Goal: Find specific page/section: Find specific page/section

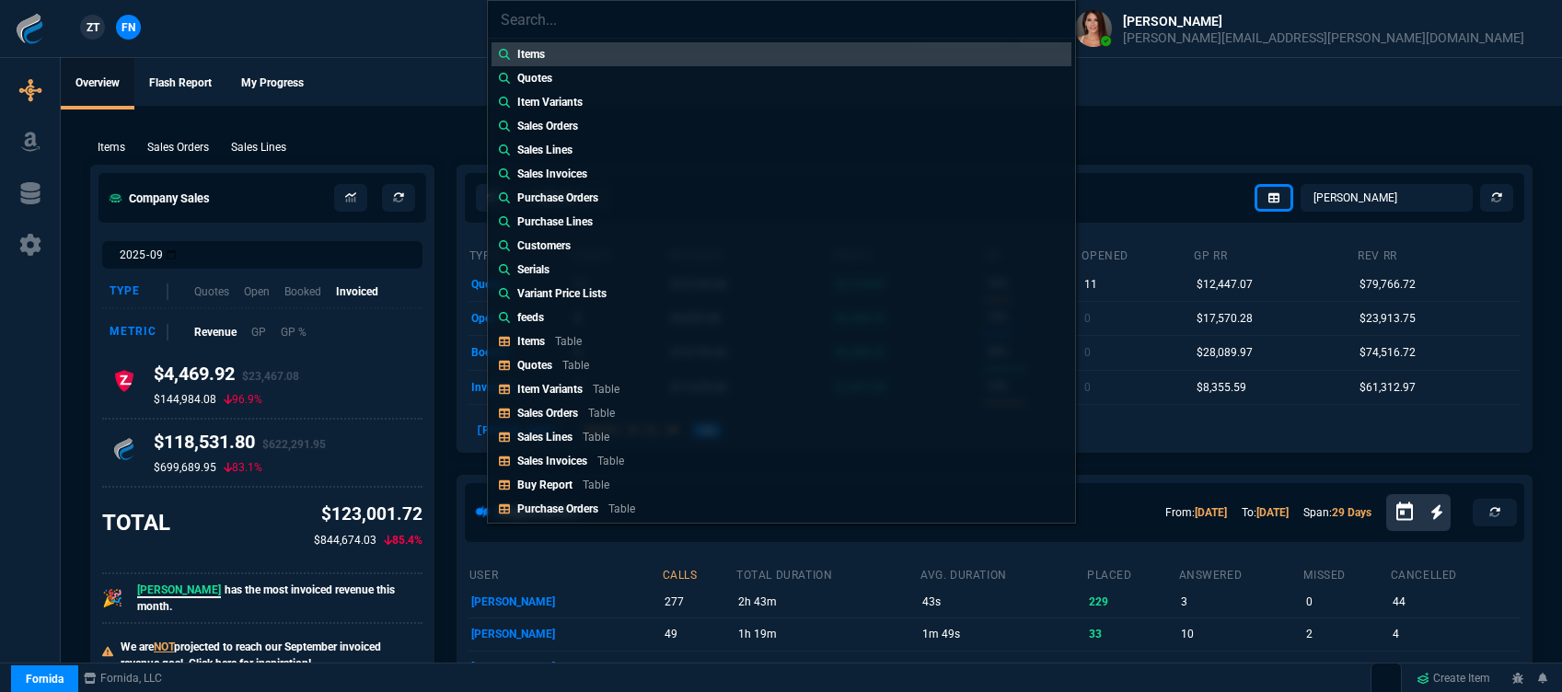
select select "12: [PERSON_NAME]"
click at [570, 355] on link "Quotes Table" at bounding box center [782, 366] width 580 height 24
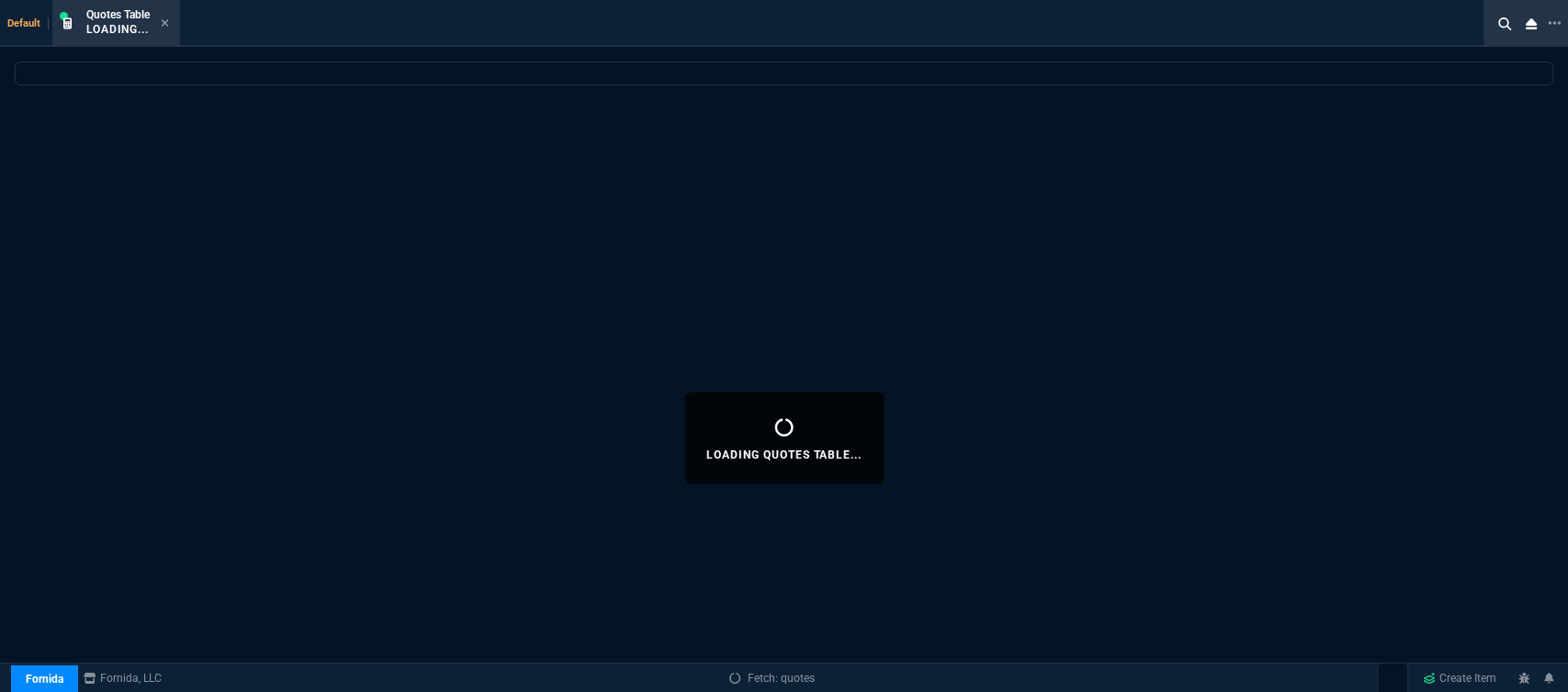
select select
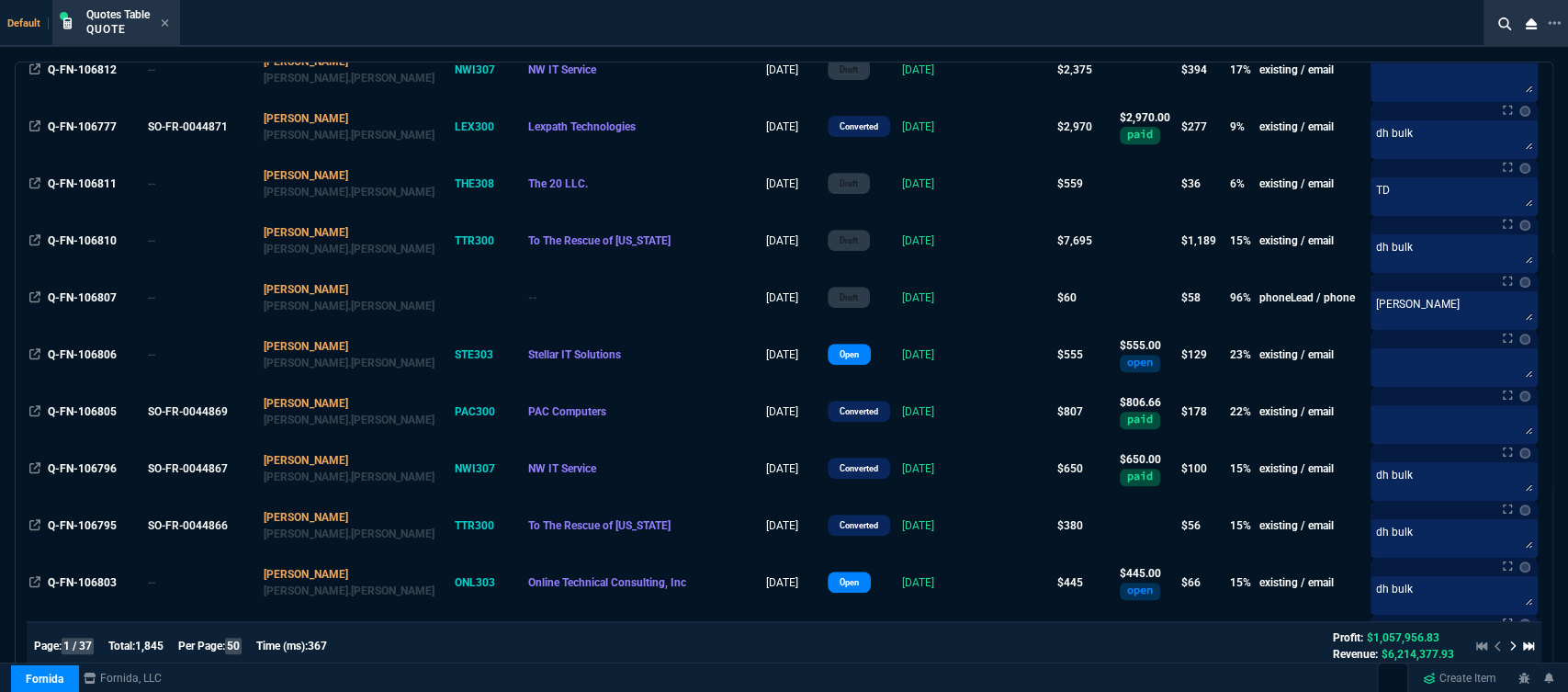
scroll to position [714, 0]
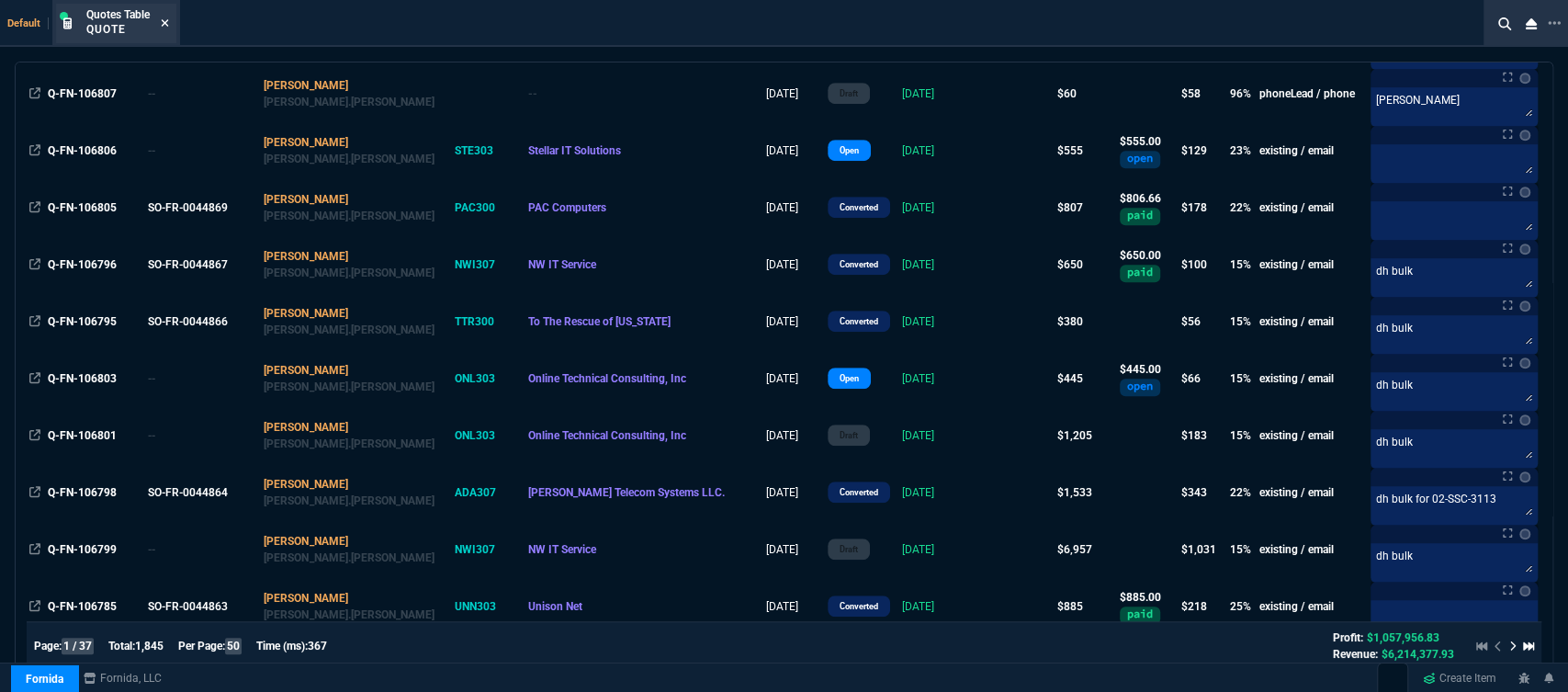
click at [163, 28] on icon at bounding box center [165, 22] width 8 height 11
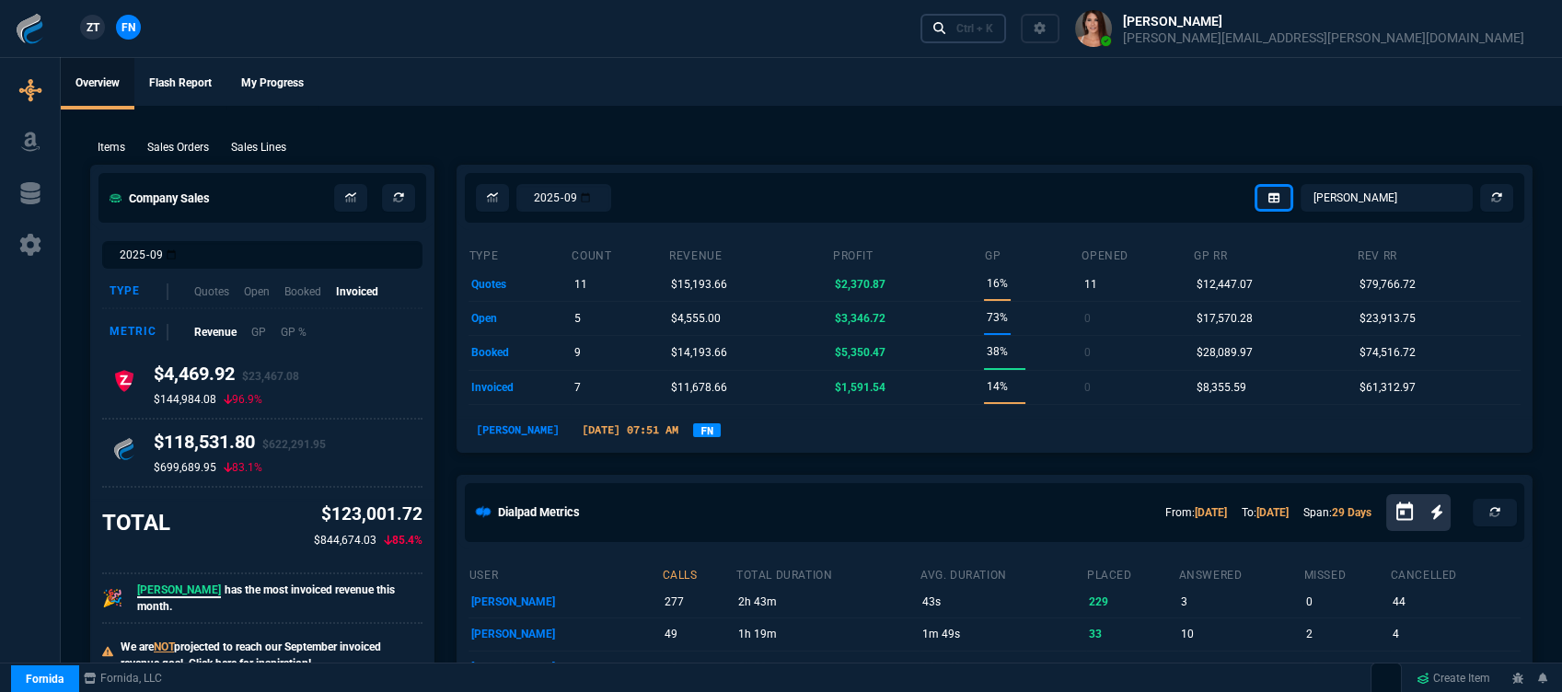
click at [1007, 38] on link "Ctrl + K" at bounding box center [964, 28] width 87 height 29
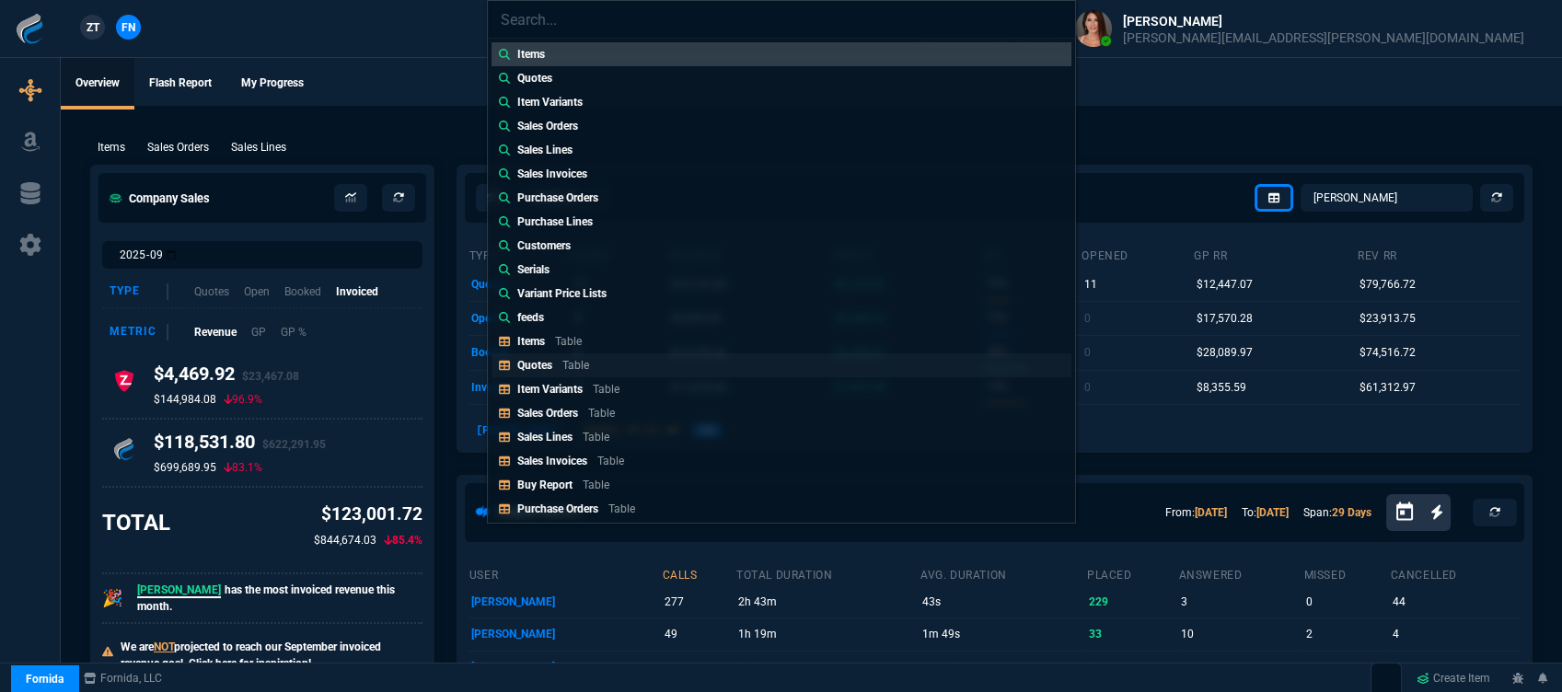
click at [555, 371] on div "Quotes Table" at bounding box center [556, 365] width 79 height 17
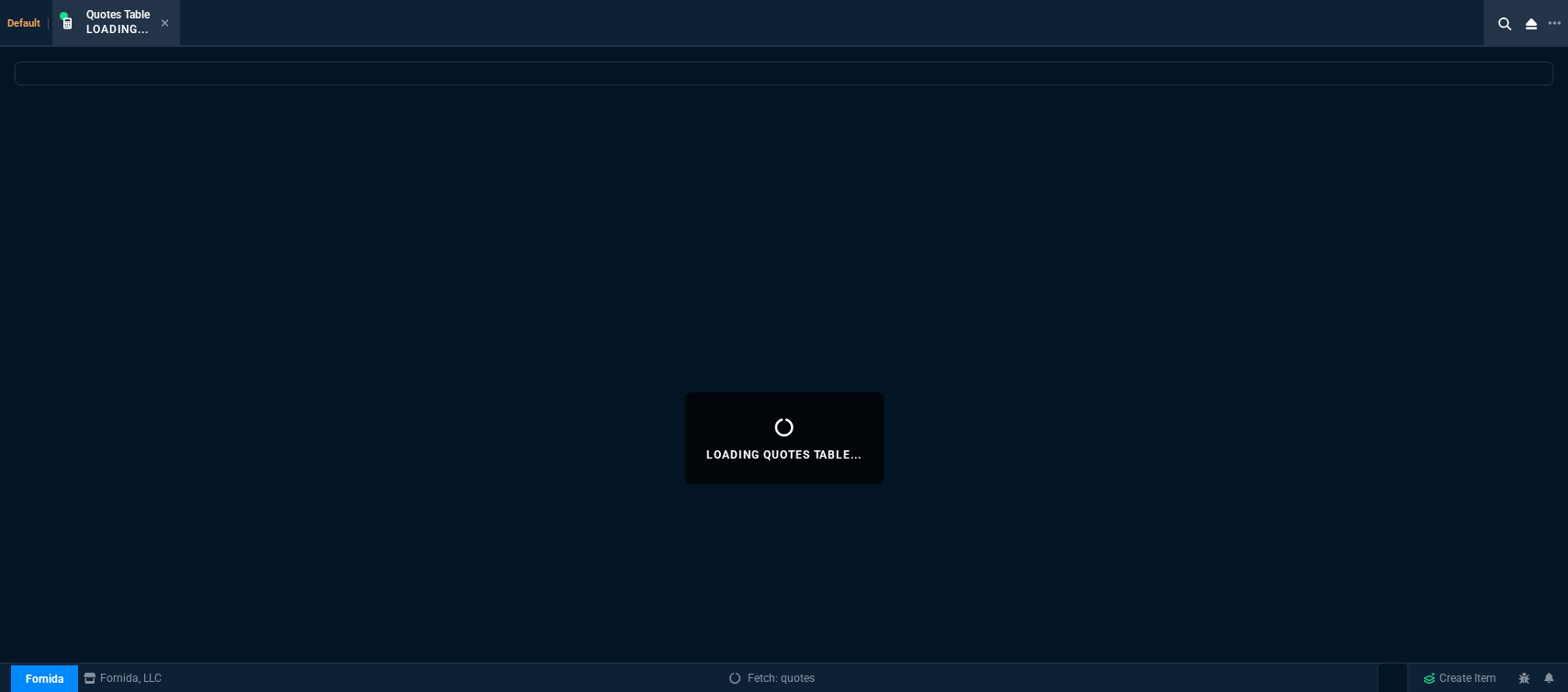
select select
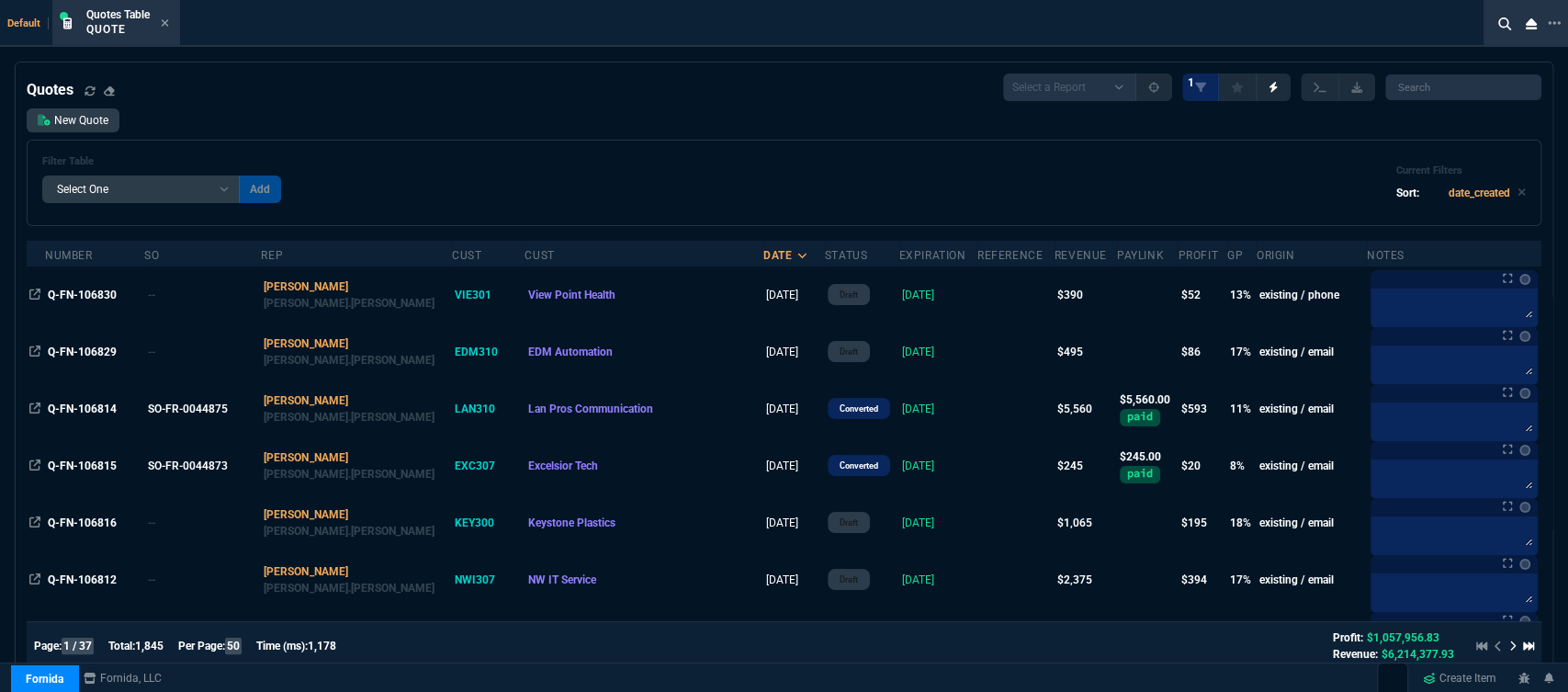
scroll to position [612, 0]
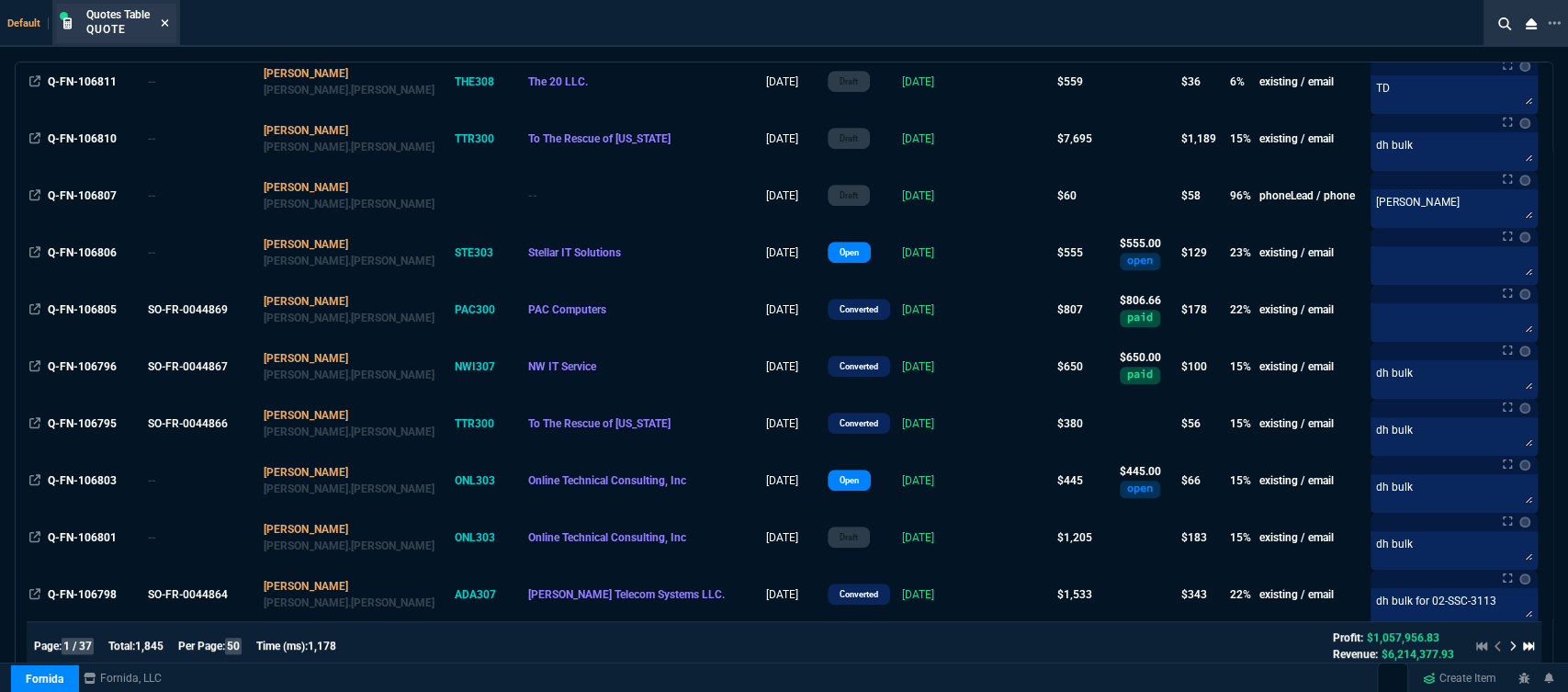
click at [169, 24] on icon at bounding box center [165, 22] width 8 height 11
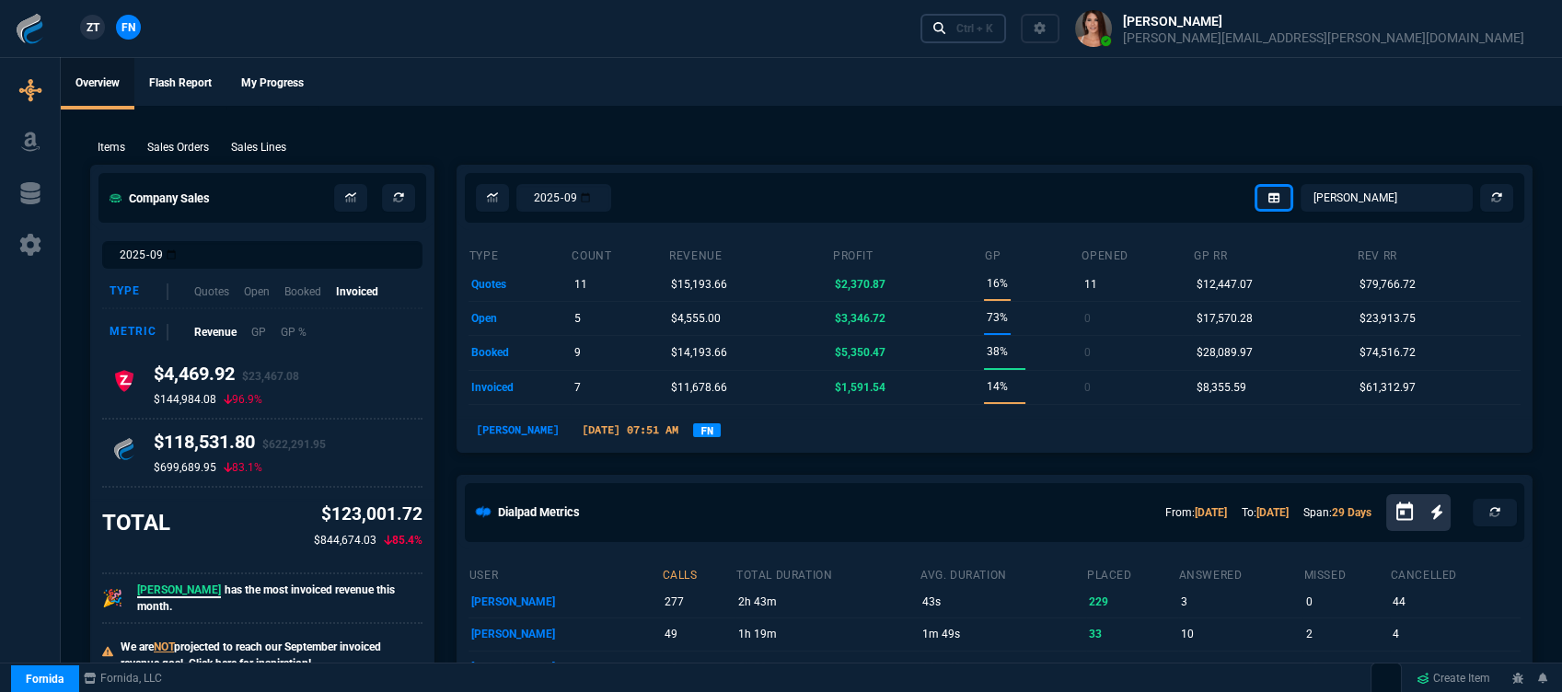
click at [946, 31] on icon at bounding box center [939, 28] width 13 height 13
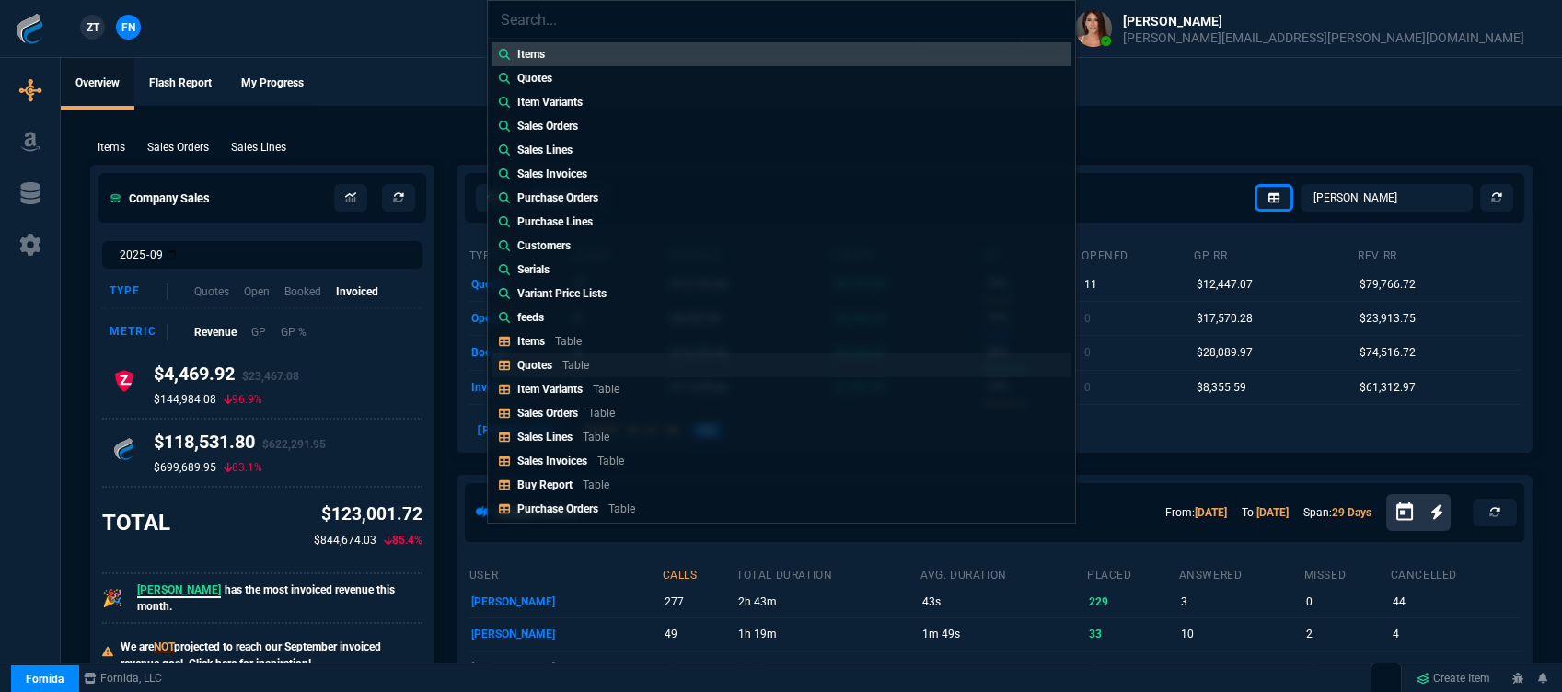
click at [626, 361] on link "Quotes Table" at bounding box center [782, 366] width 580 height 24
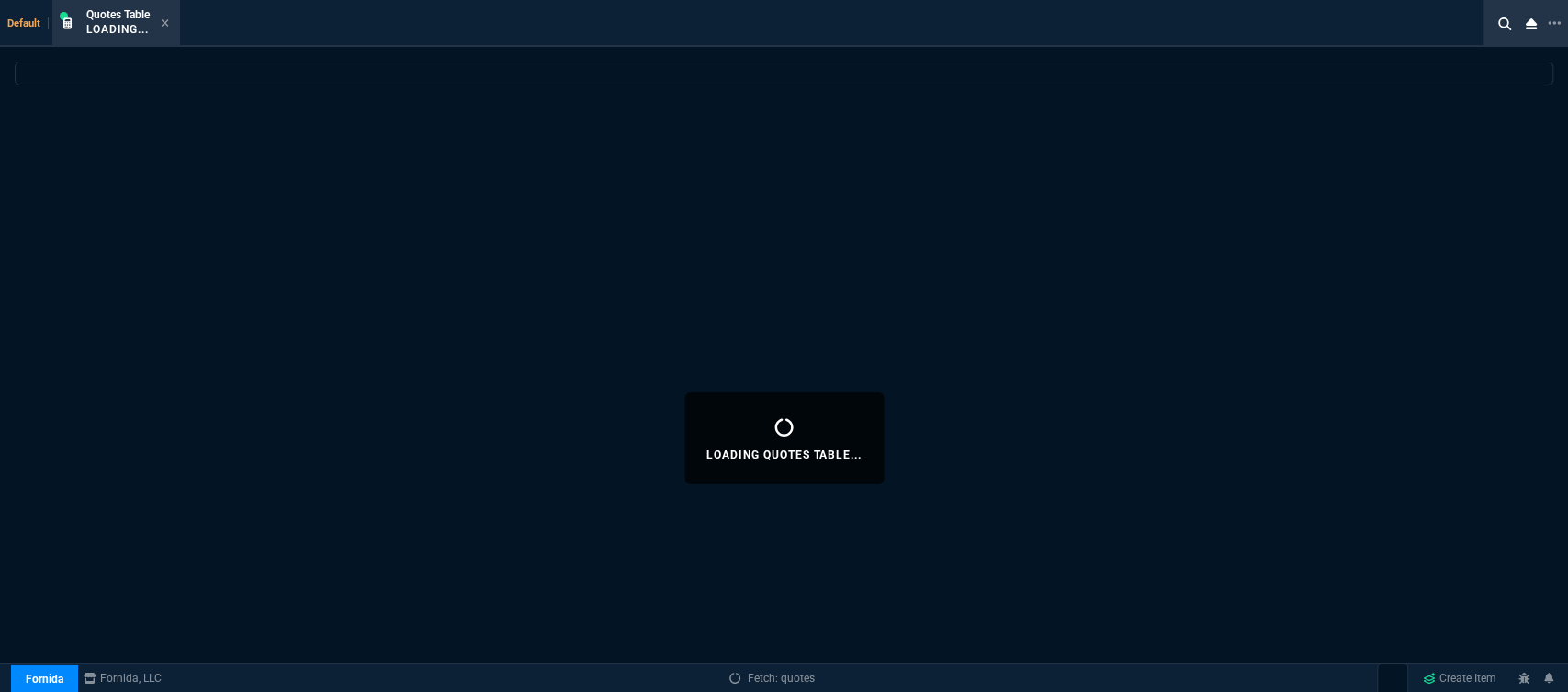
select select
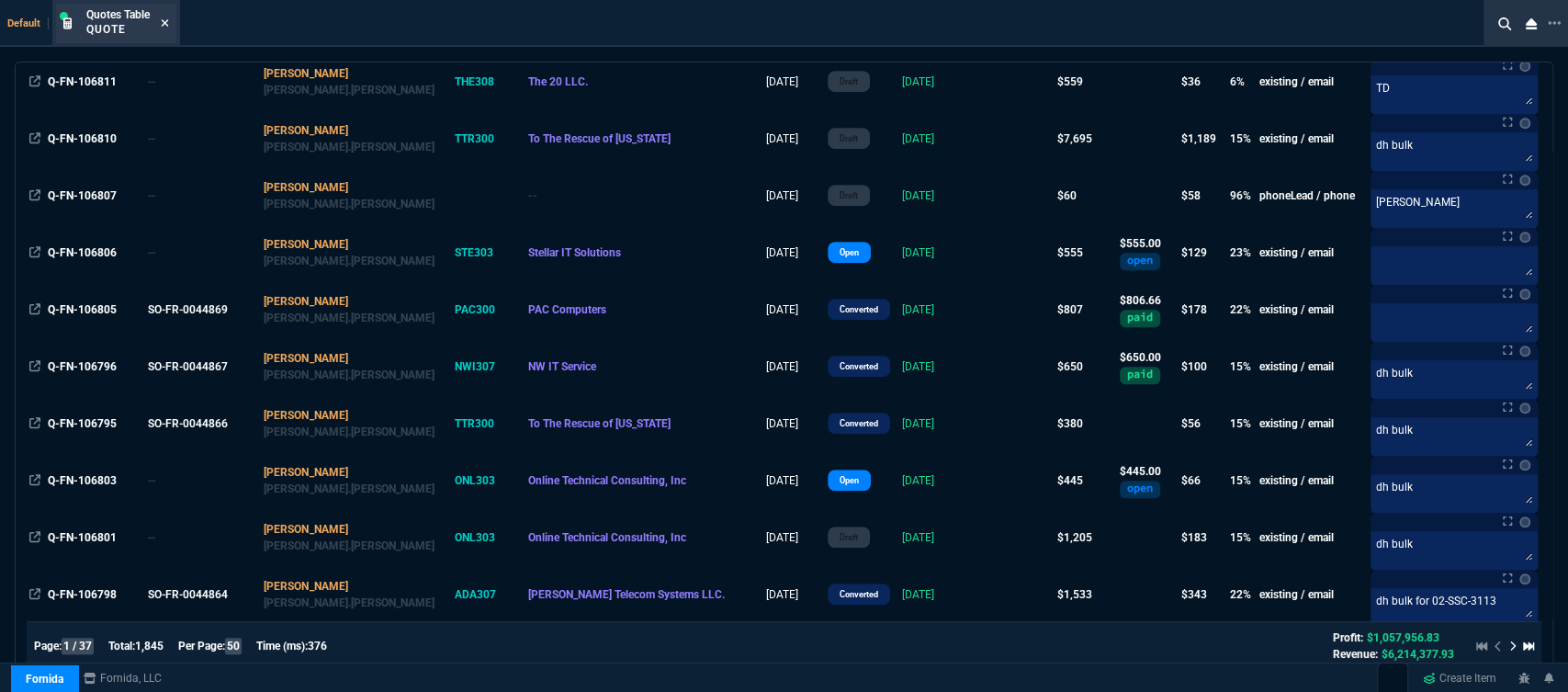
click at [166, 19] on icon at bounding box center [165, 22] width 8 height 11
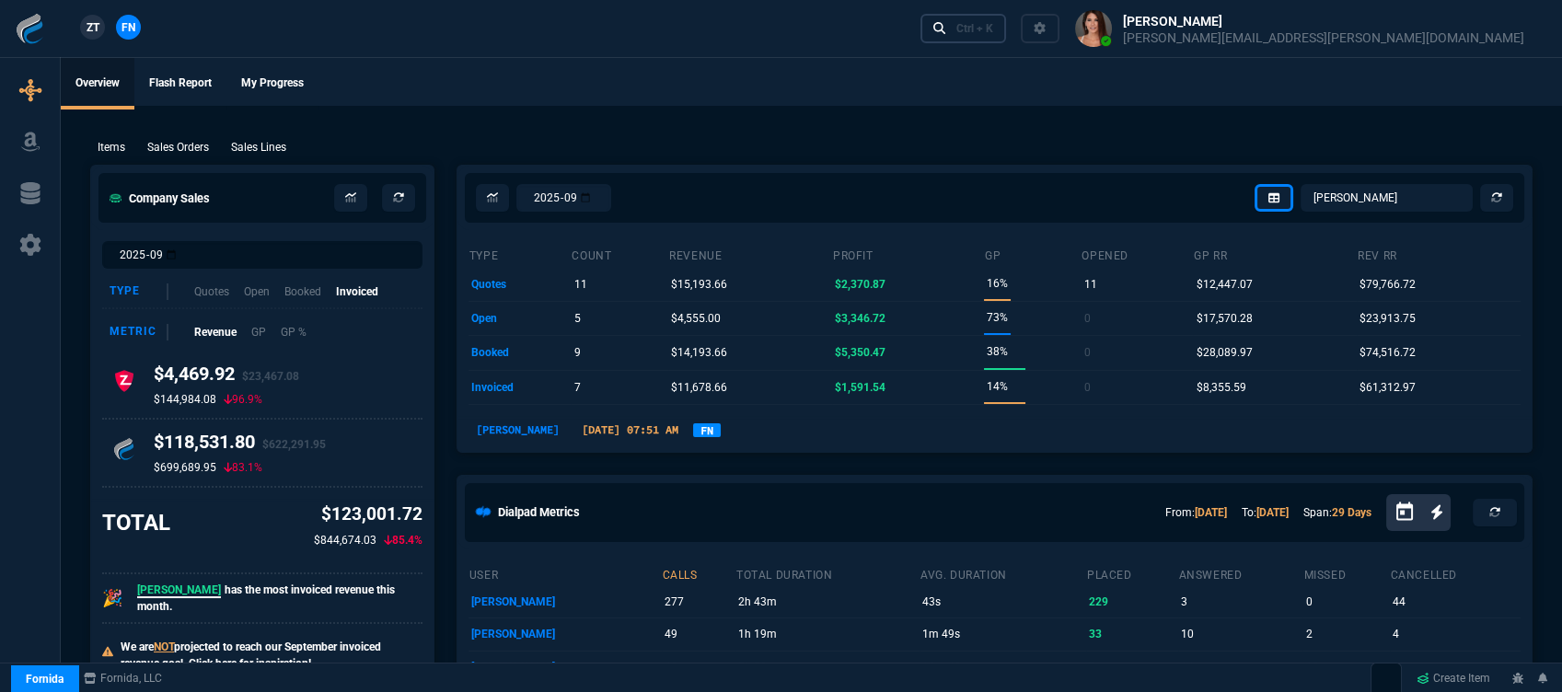
click at [993, 31] on div "Ctrl + K" at bounding box center [974, 28] width 37 height 15
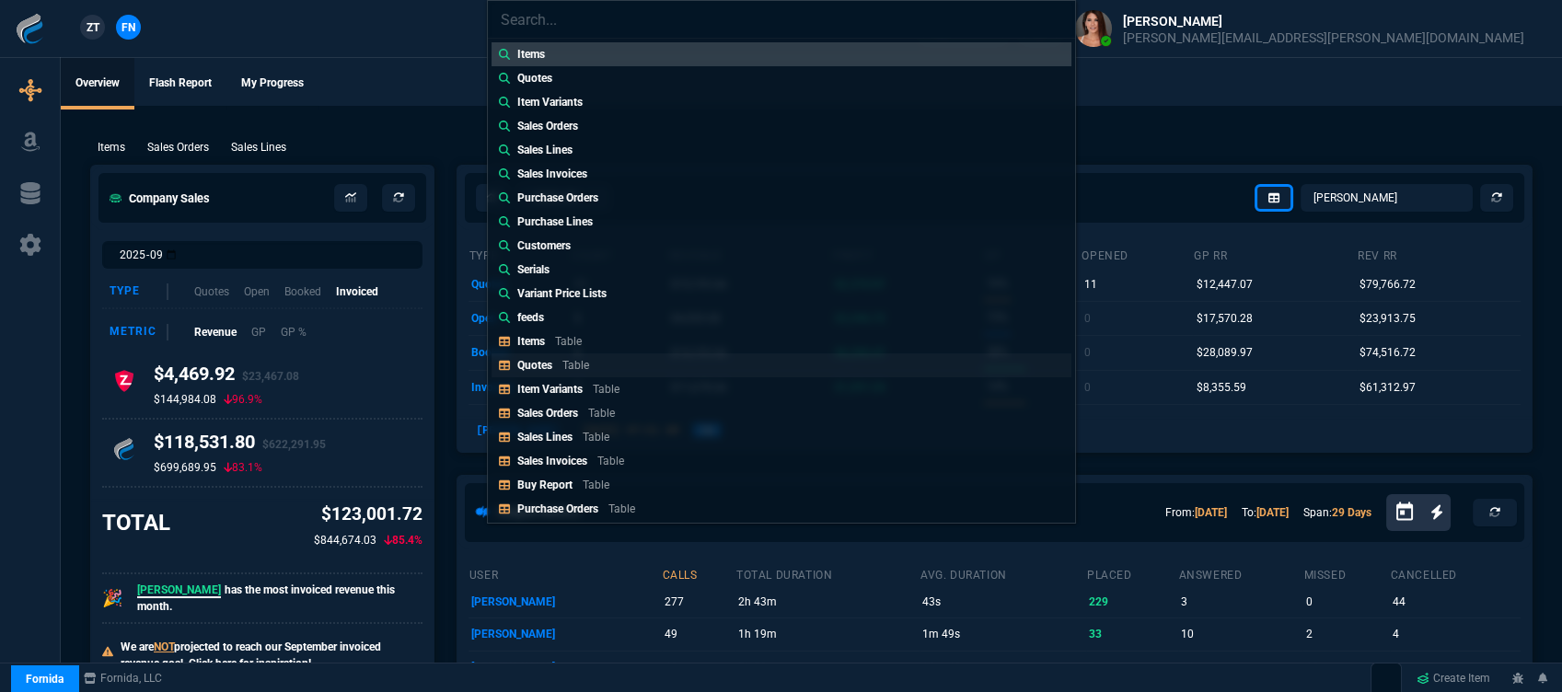
click at [627, 361] on link "Quotes Table" at bounding box center [782, 366] width 580 height 24
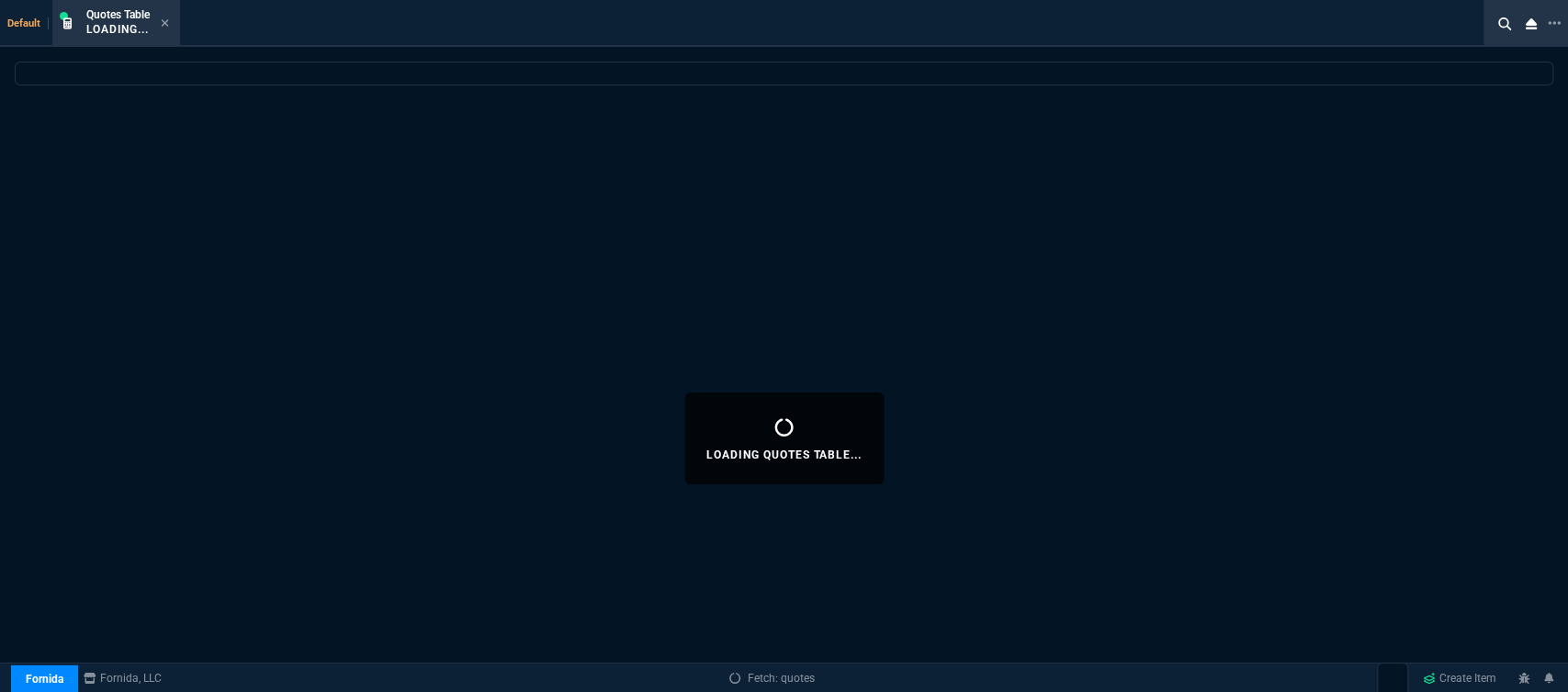
select select
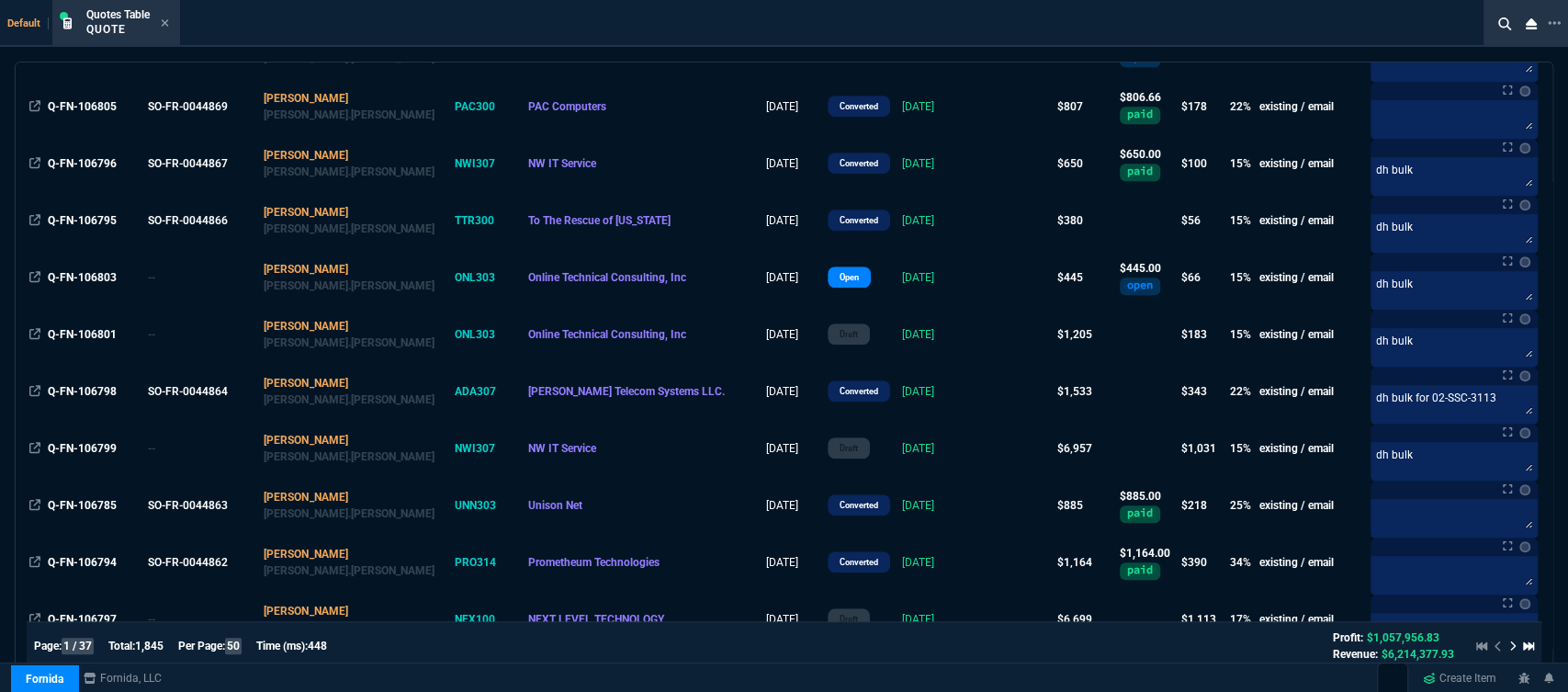
scroll to position [816, 0]
click at [170, 19] on div "Quotes Table Quote" at bounding box center [116, 24] width 121 height 40
click at [163, 20] on icon at bounding box center [165, 22] width 7 height 7
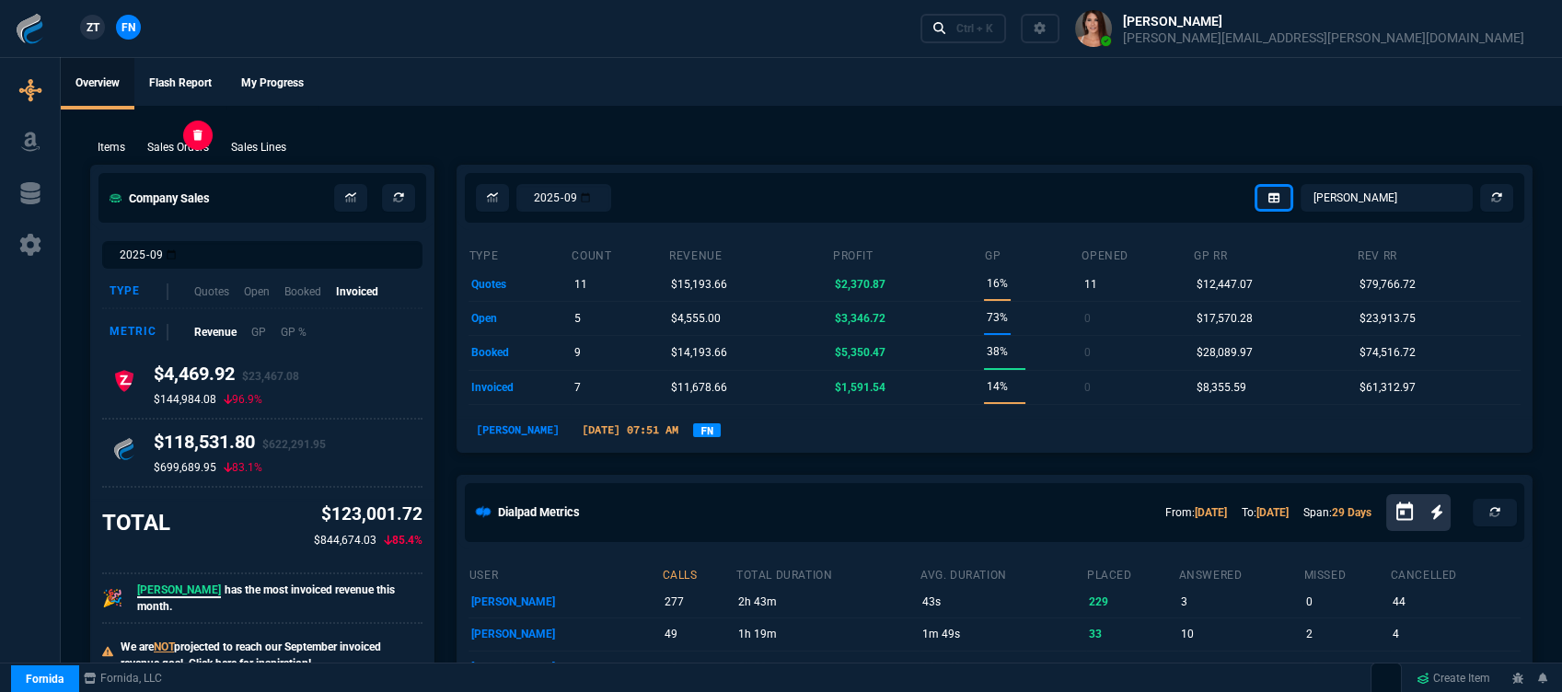
click at [186, 151] on p "Sales Orders" at bounding box center [178, 147] width 62 height 17
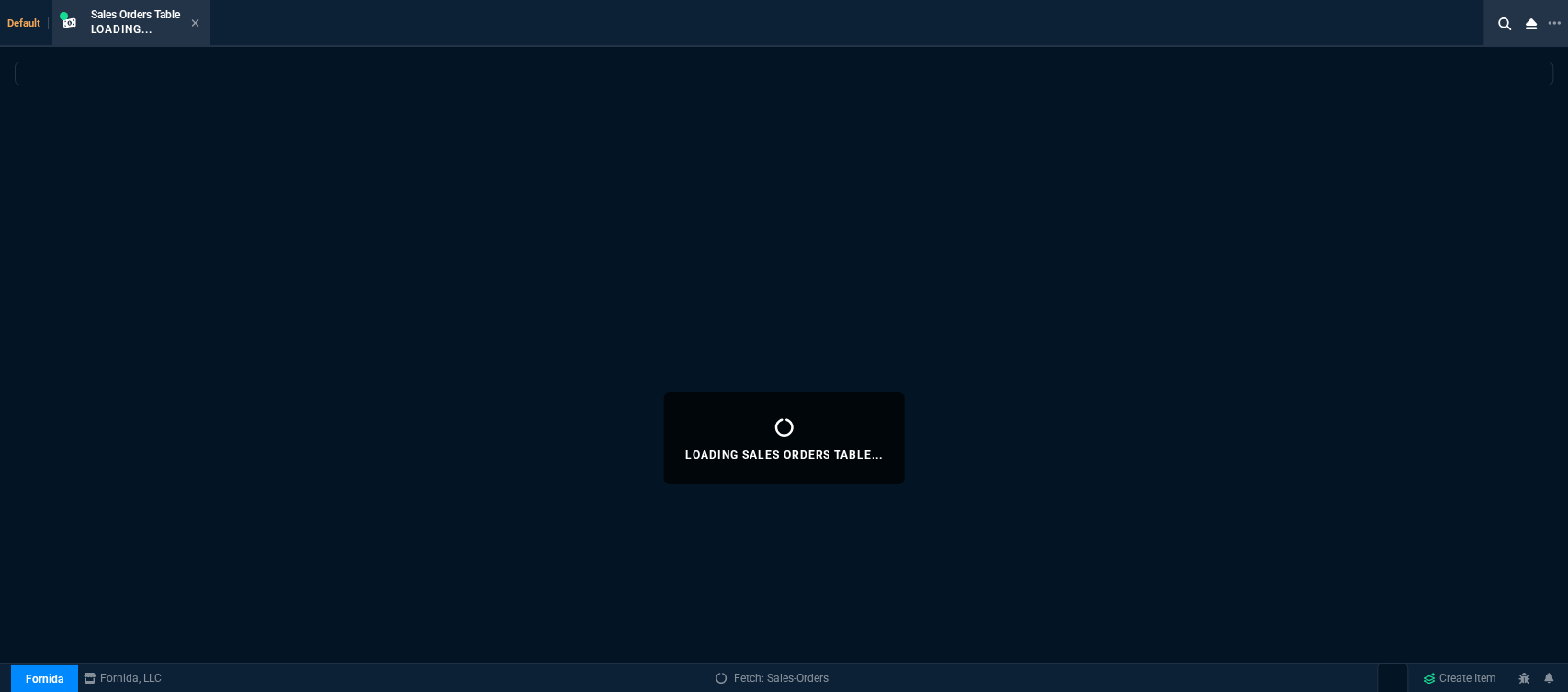
select select
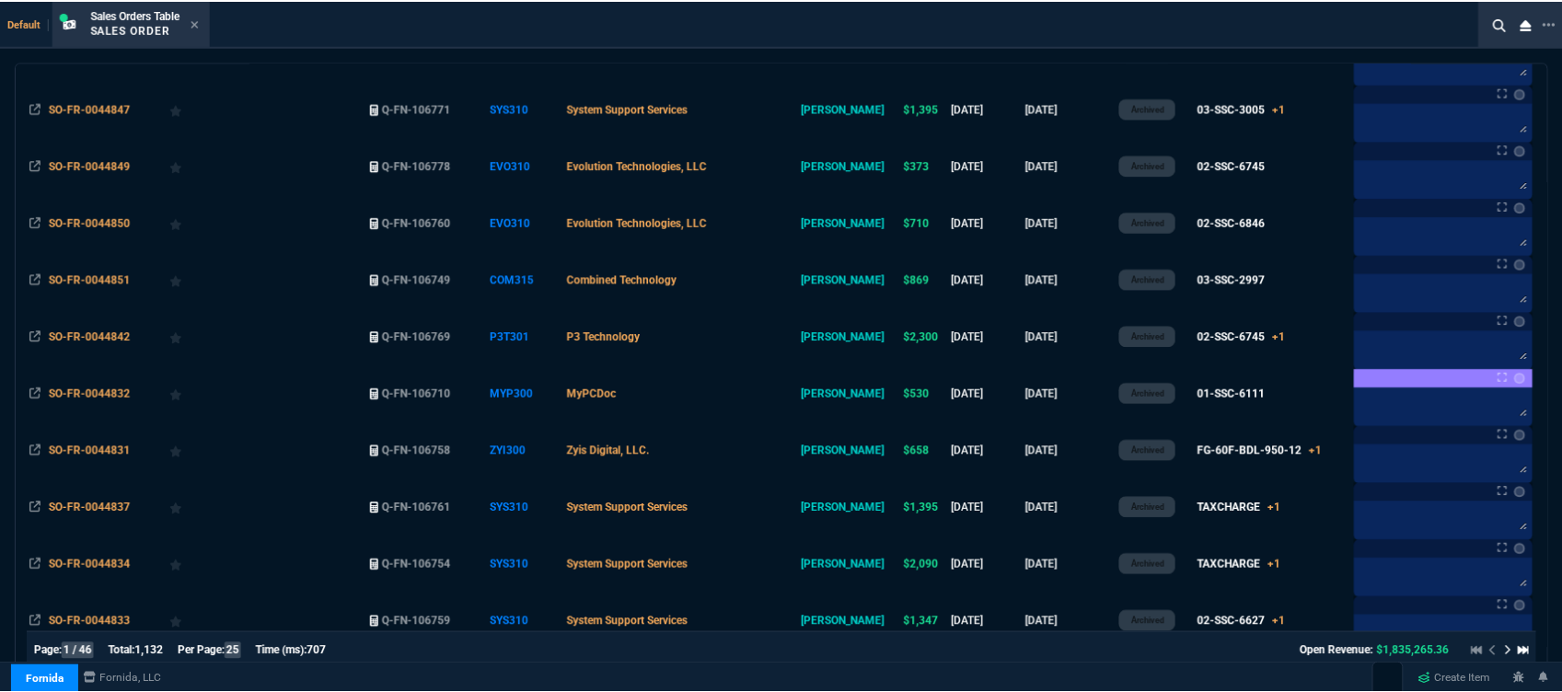
scroll to position [1074, 0]
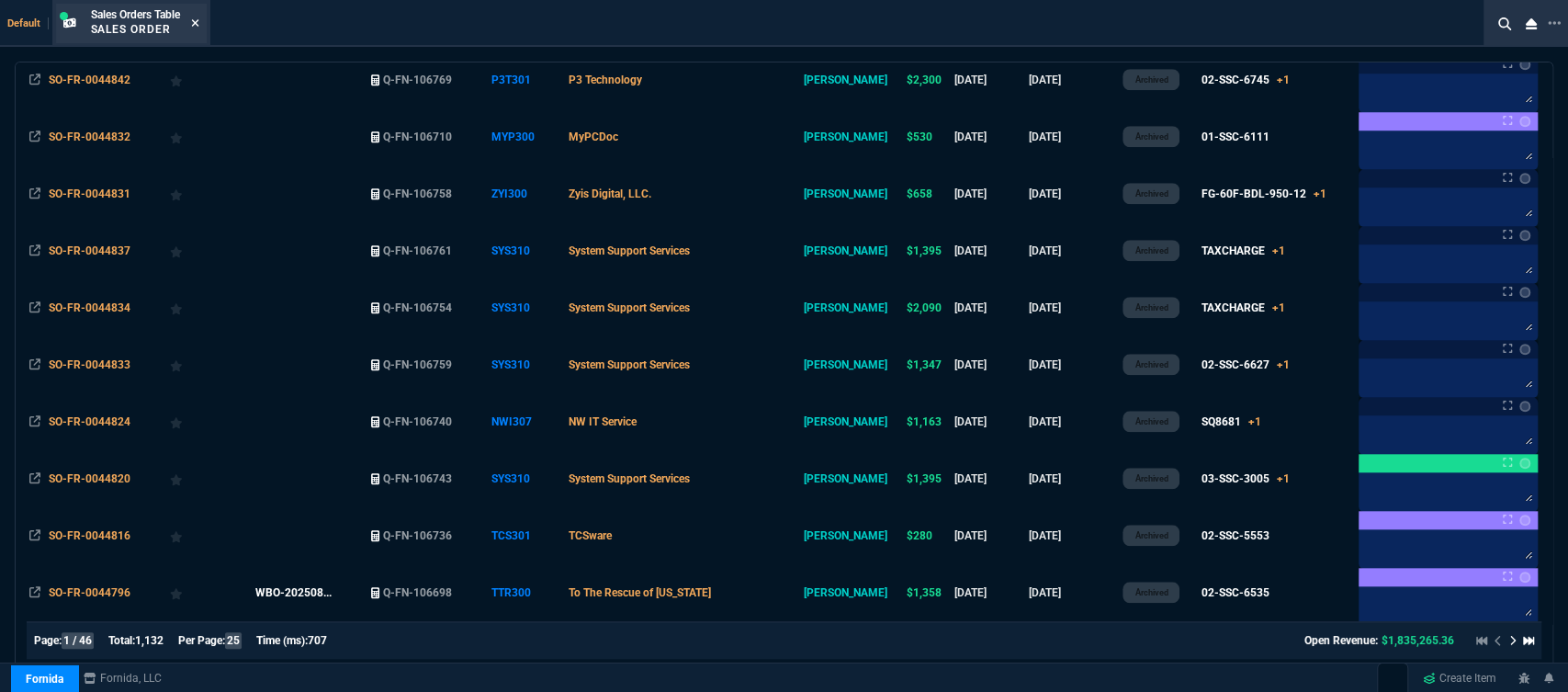
click at [197, 24] on icon at bounding box center [194, 22] width 7 height 7
